Goal: Task Accomplishment & Management: Use online tool/utility

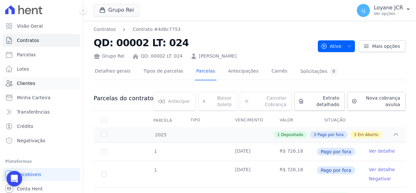
click at [38, 82] on link "Clientes" at bounding box center [42, 83] width 78 height 13
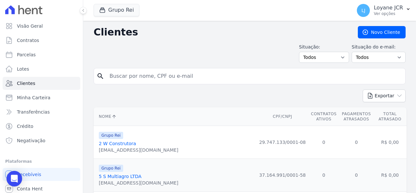
click at [170, 74] on input "search" at bounding box center [254, 76] width 297 height 13
paste input "[PERSON_NAME] DO [PERSON_NAME]"
type input "[PERSON_NAME] DO [PERSON_NAME]"
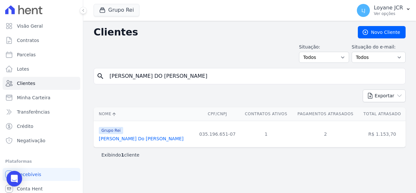
click at [151, 141] on link "[PERSON_NAME] Do [PERSON_NAME]" at bounding box center [141, 138] width 85 height 5
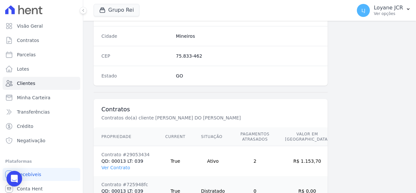
scroll to position [447, 0]
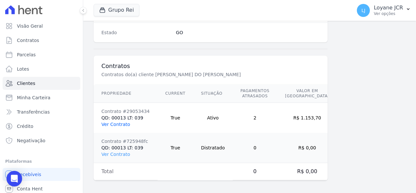
click at [118, 121] on link "Ver Contrato" at bounding box center [115, 123] width 29 height 5
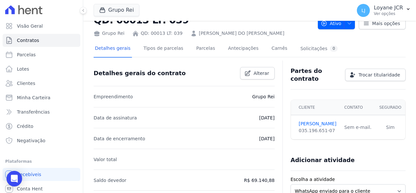
scroll to position [32, 0]
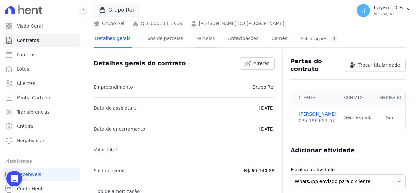
click at [196, 39] on link "Parcelas" at bounding box center [205, 39] width 21 height 17
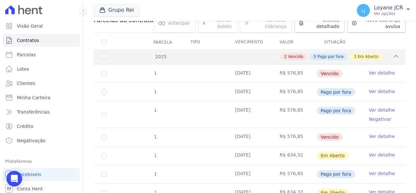
scroll to position [97, 0]
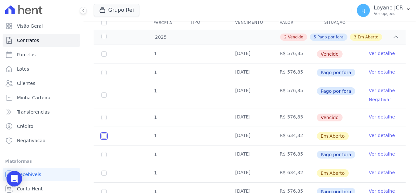
click at [103, 133] on input "checkbox" at bounding box center [103, 135] width 5 height 5
checkbox input "true"
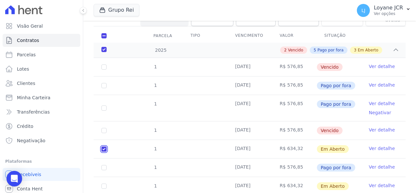
scroll to position [58, 0]
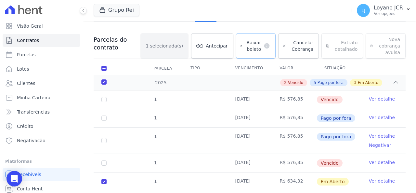
click at [255, 46] on span "Baixar boleto" at bounding box center [253, 45] width 16 height 13
